Goal: Information Seeking & Learning: Learn about a topic

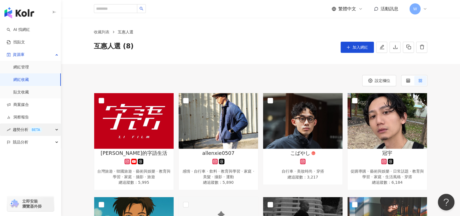
click at [30, 131] on div "BETA" at bounding box center [35, 130] width 13 height 6
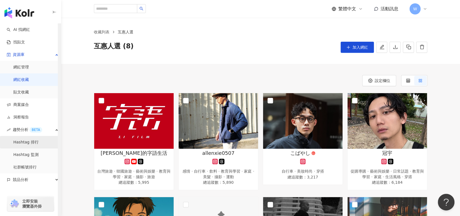
click at [31, 142] on link "Hashtag 排行" at bounding box center [25, 142] width 25 height 6
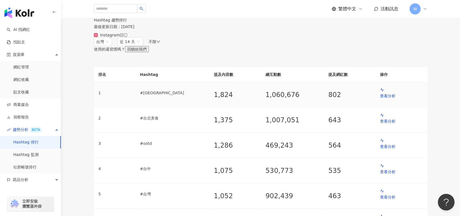
scroll to position [56, 0]
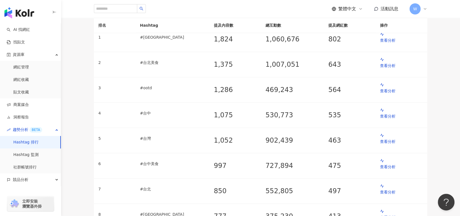
click at [222, 18] on header "繁體中文 活動訊息 W" at bounding box center [260, 9] width 399 height 18
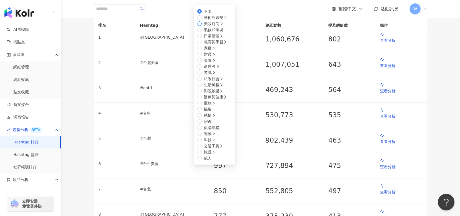
click at [226, 27] on span "美妝時尚" at bounding box center [214, 24] width 24 height 6
click at [214, 161] on span "保養" at bounding box center [208, 164] width 12 height 6
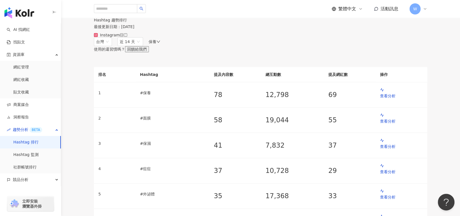
click at [160, 44] on div "保養" at bounding box center [155, 41] width 12 height 4
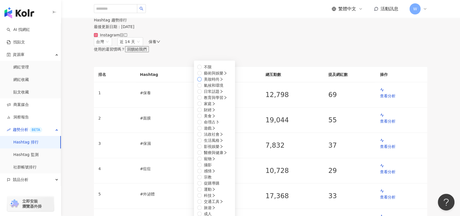
click at [207, 82] on span "美妝時尚" at bounding box center [214, 79] width 24 height 6
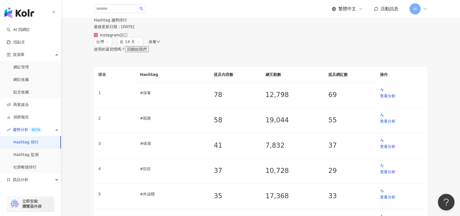
click at [269, 37] on div "Hashtag 趨勢排行 最後更新日期 ： [DATE] Instagram" at bounding box center [261, 27] width 356 height 19
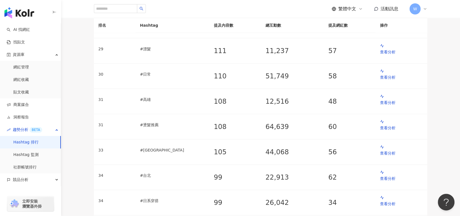
scroll to position [833, 0]
